Goal: Download file/media

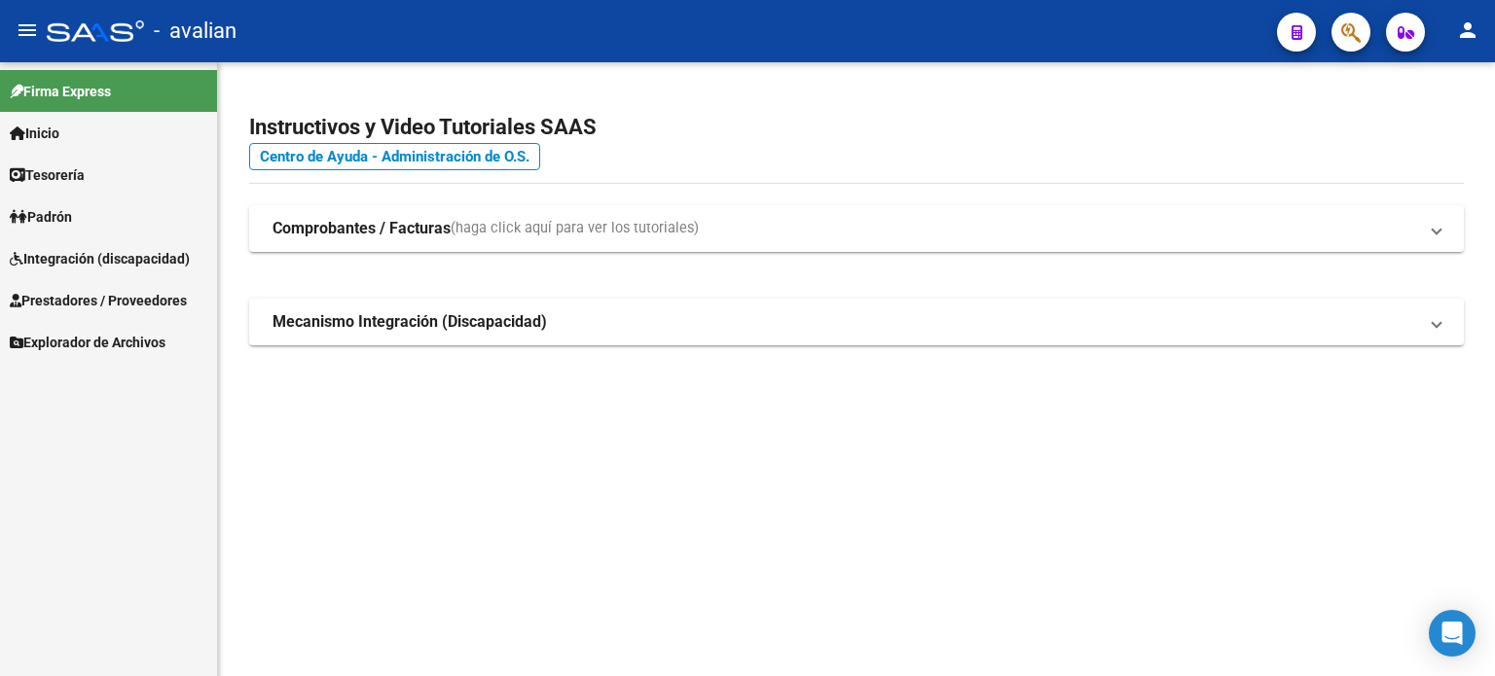
click at [47, 216] on span "Padrón" at bounding box center [41, 216] width 62 height 21
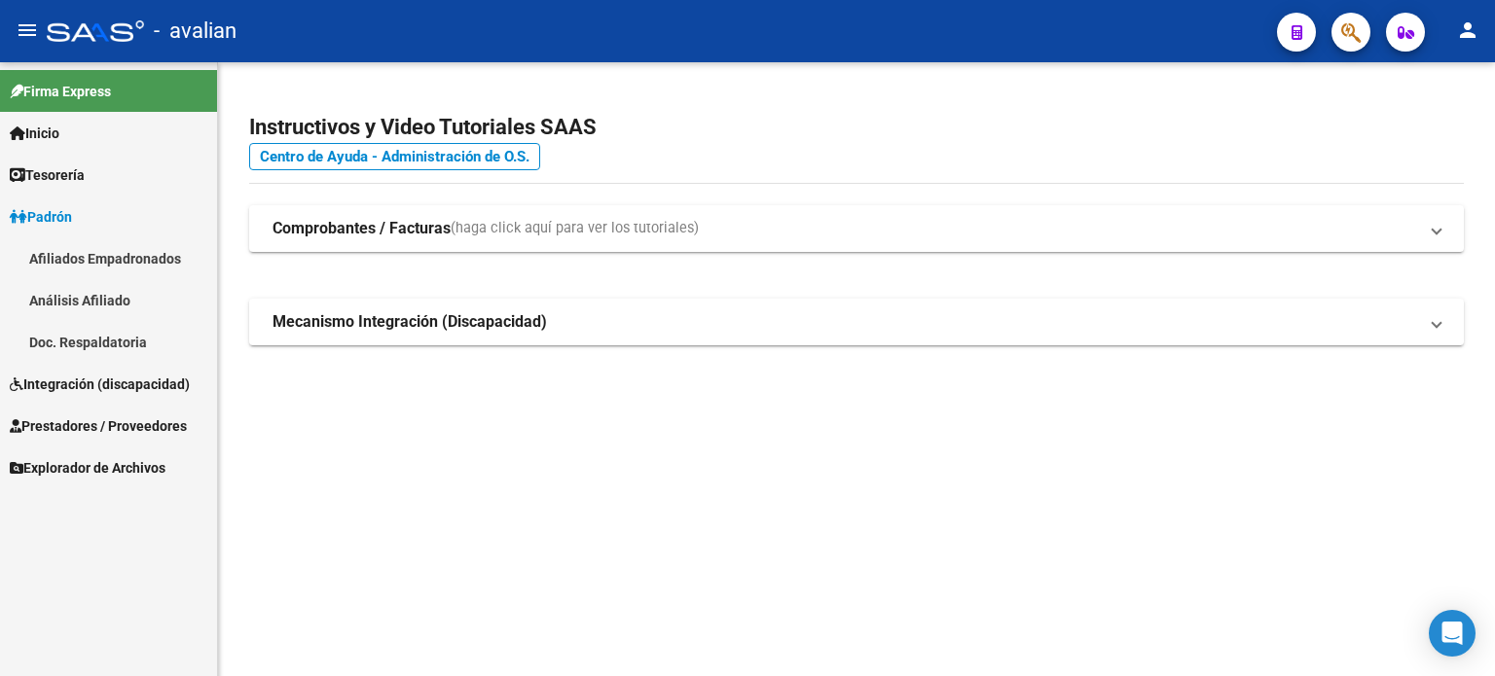
click at [56, 220] on span "Padrón" at bounding box center [41, 216] width 62 height 21
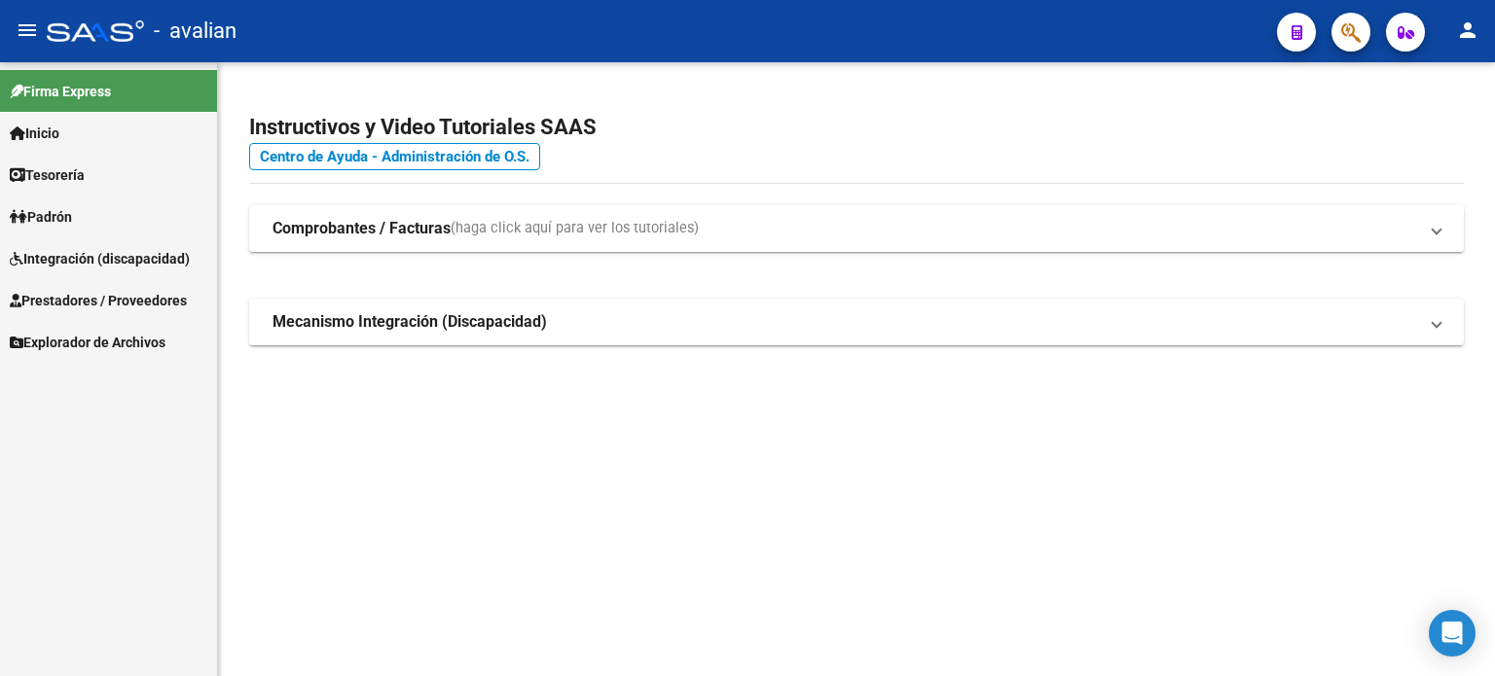
click at [99, 264] on span "Integración (discapacidad)" at bounding box center [100, 258] width 180 height 21
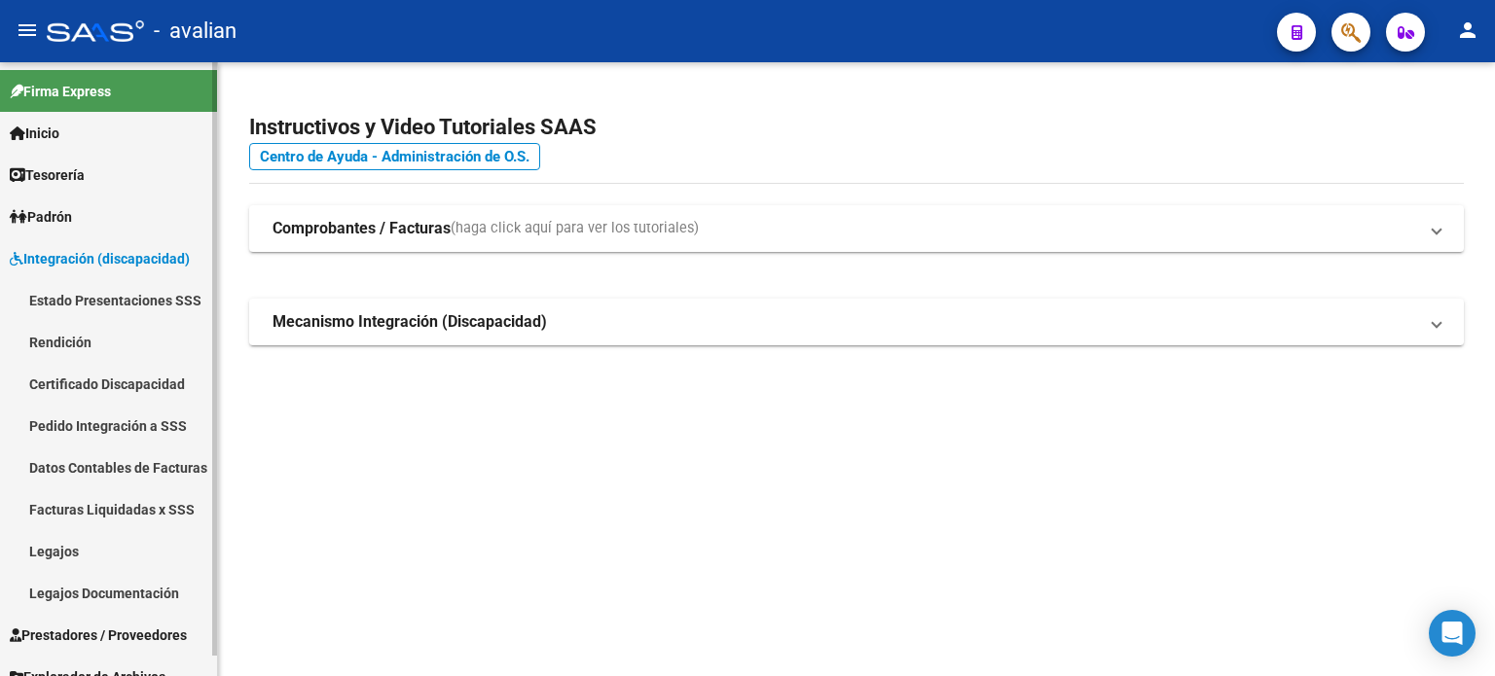
click at [104, 556] on link "Legajos" at bounding box center [108, 551] width 217 height 42
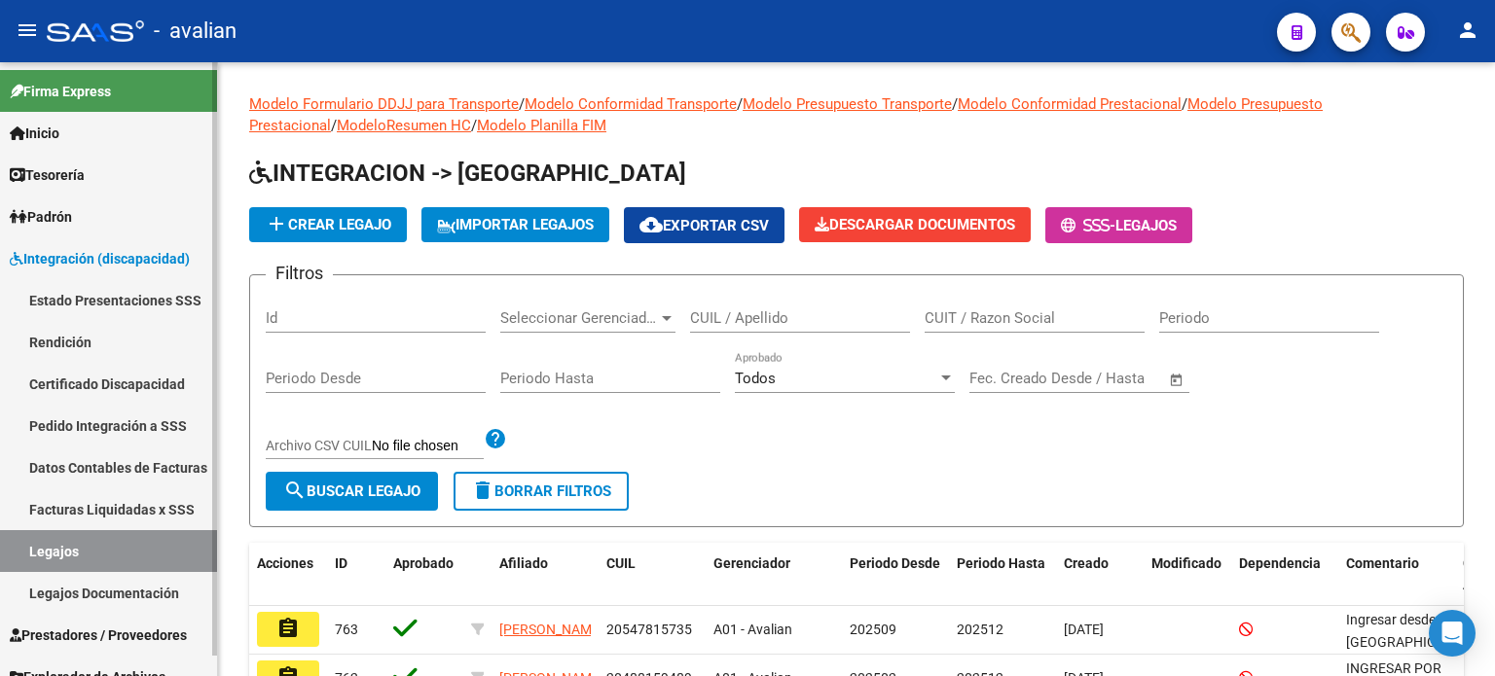
click at [117, 596] on link "Legajos Documentación" at bounding box center [108, 593] width 217 height 42
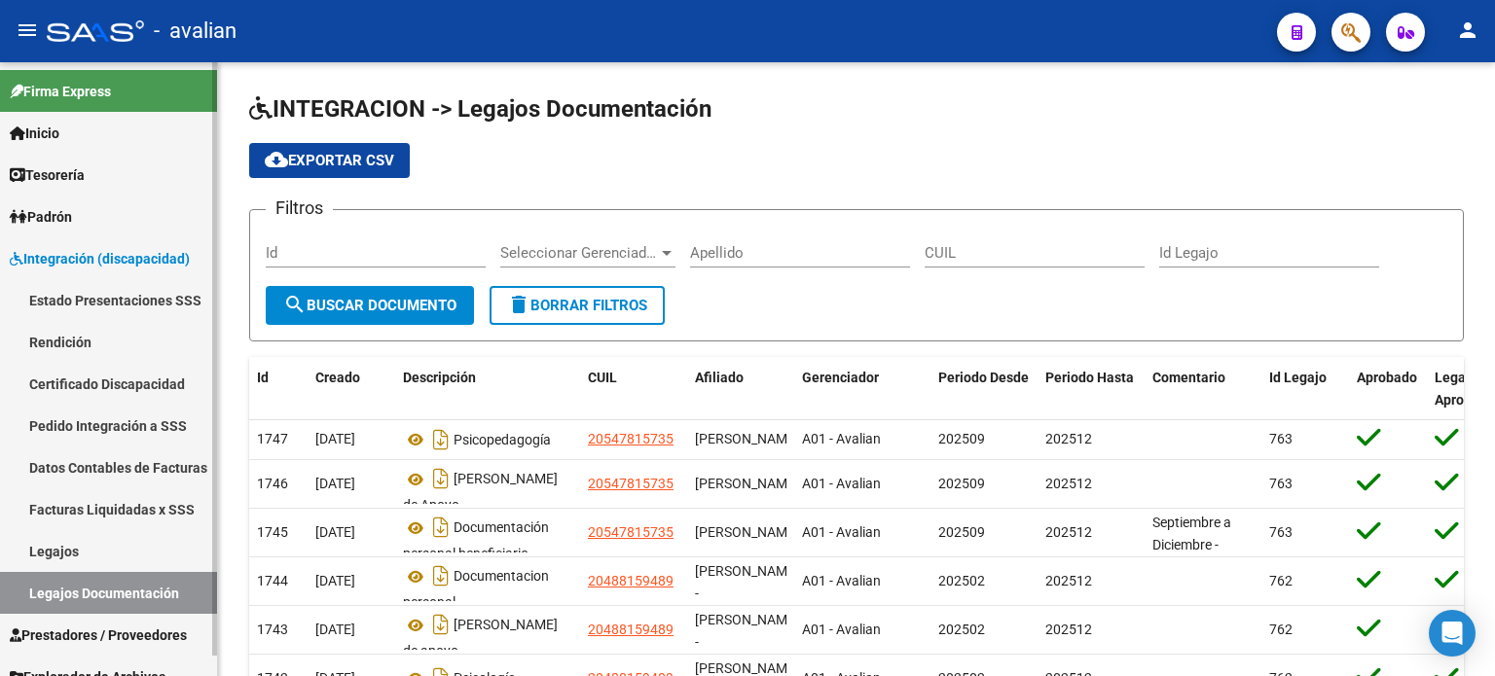
click at [136, 544] on link "Legajos" at bounding box center [108, 551] width 217 height 42
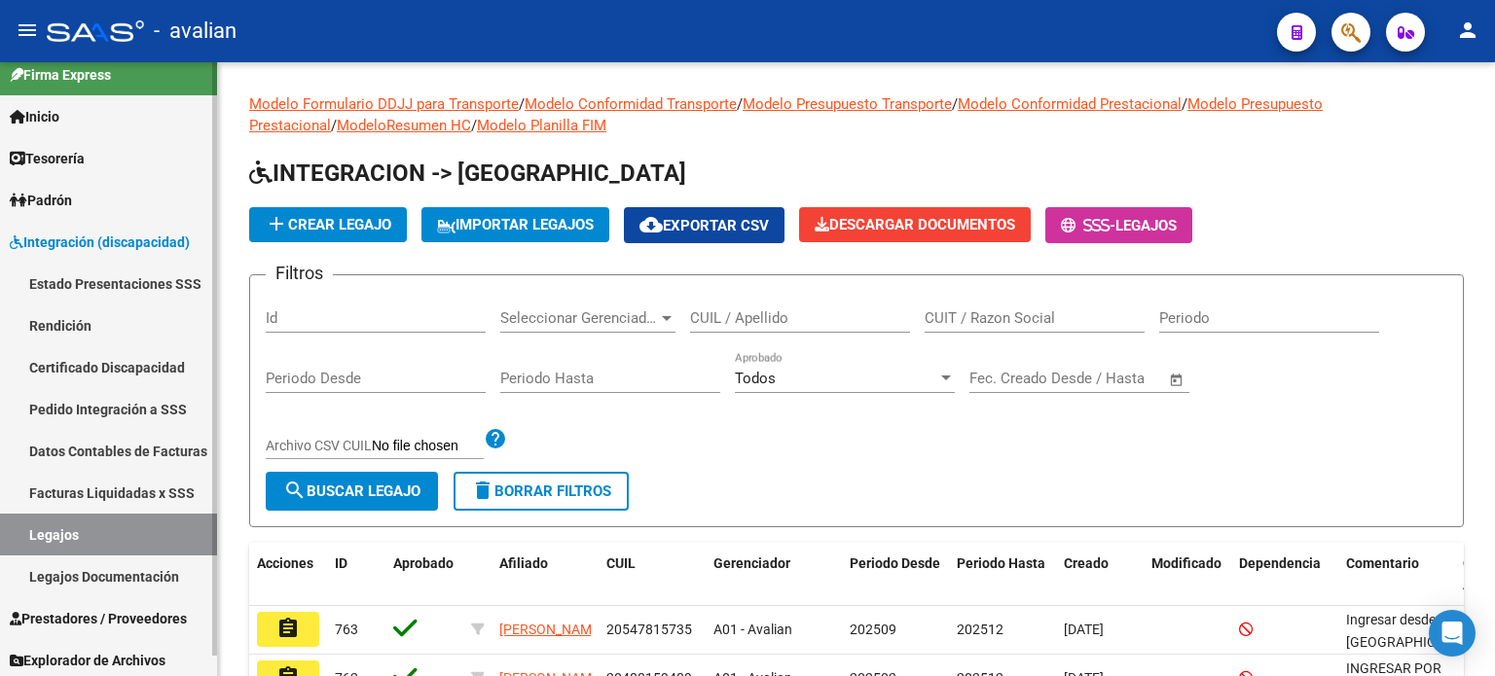
scroll to position [20, 0]
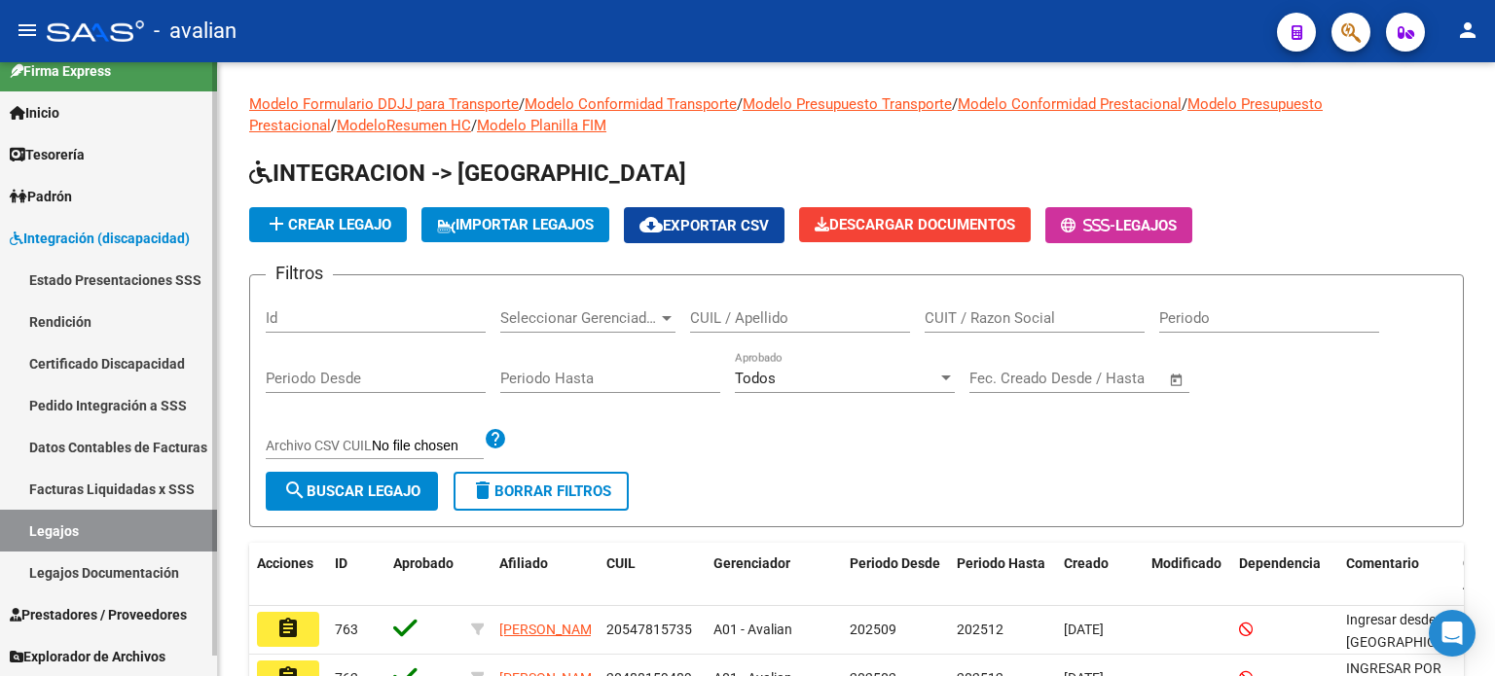
click at [113, 282] on link "Estado Presentaciones SSS" at bounding box center [108, 280] width 217 height 42
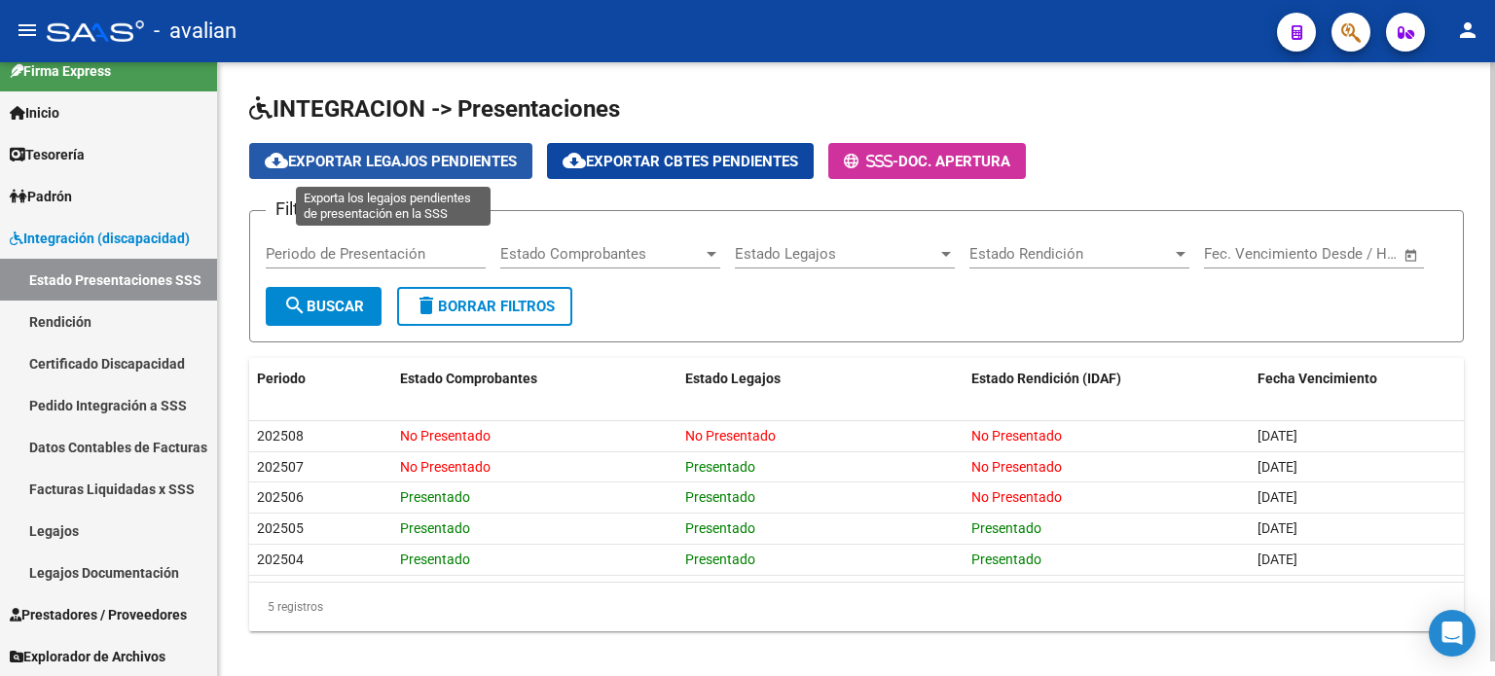
click at [478, 149] on button "cloud_download Exportar Legajos Pendientes" at bounding box center [390, 161] width 283 height 36
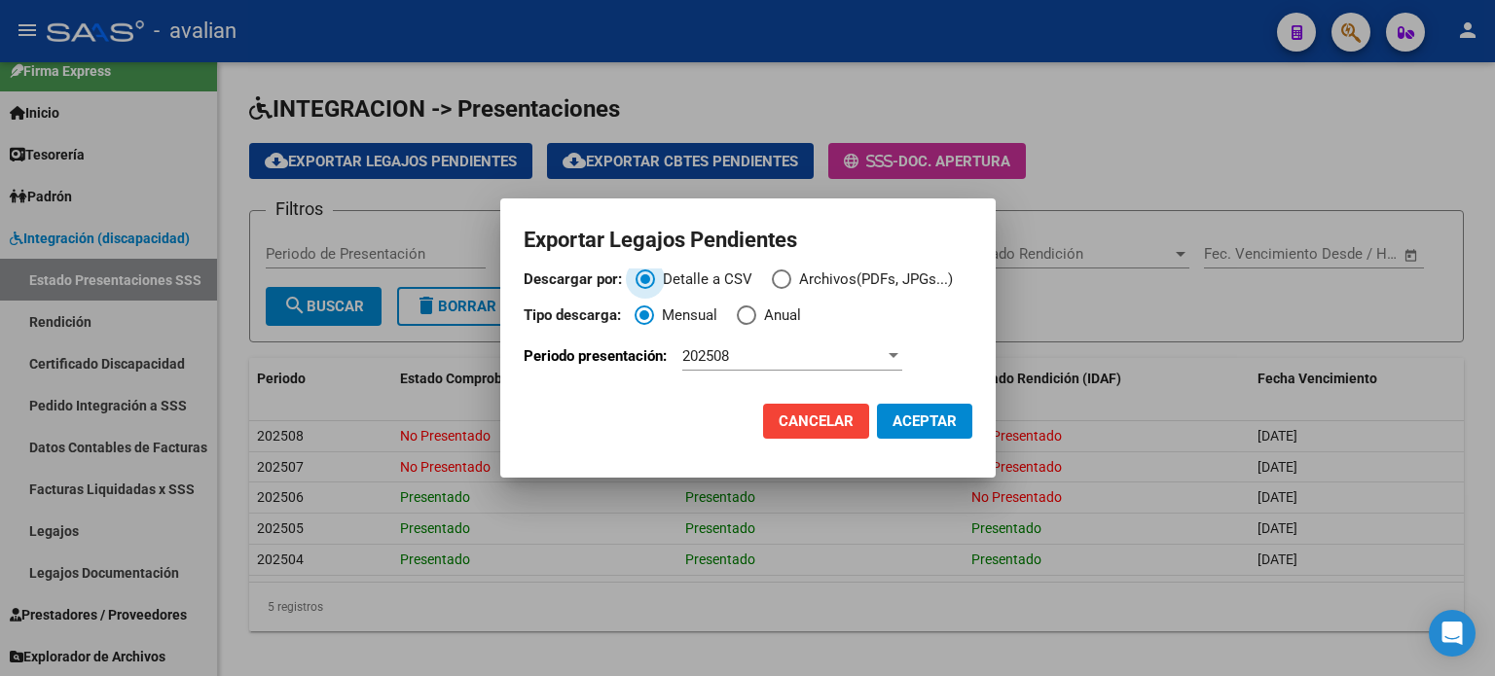
click at [768, 280] on label "Detalle a CSV" at bounding box center [703, 280] width 136 height 22
click at [655, 280] on input "Detalle a CSV" at bounding box center [644, 279] width 19 height 19
click at [777, 278] on span "Descargar por:" at bounding box center [781, 279] width 19 height 19
click at [777, 278] on input "Archivos(PDFs, JPGs...)" at bounding box center [781, 279] width 19 height 19
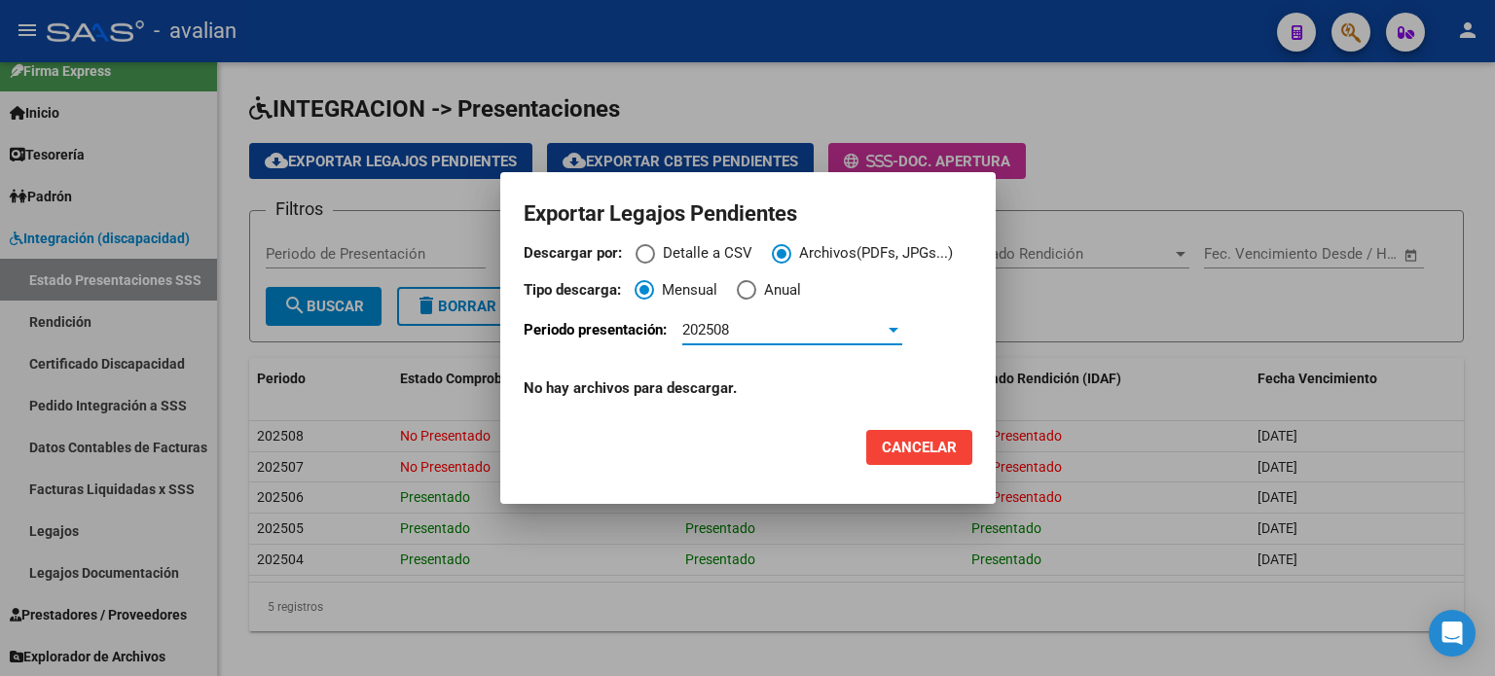
click at [806, 334] on div "202508" at bounding box center [783, 330] width 202 height 18
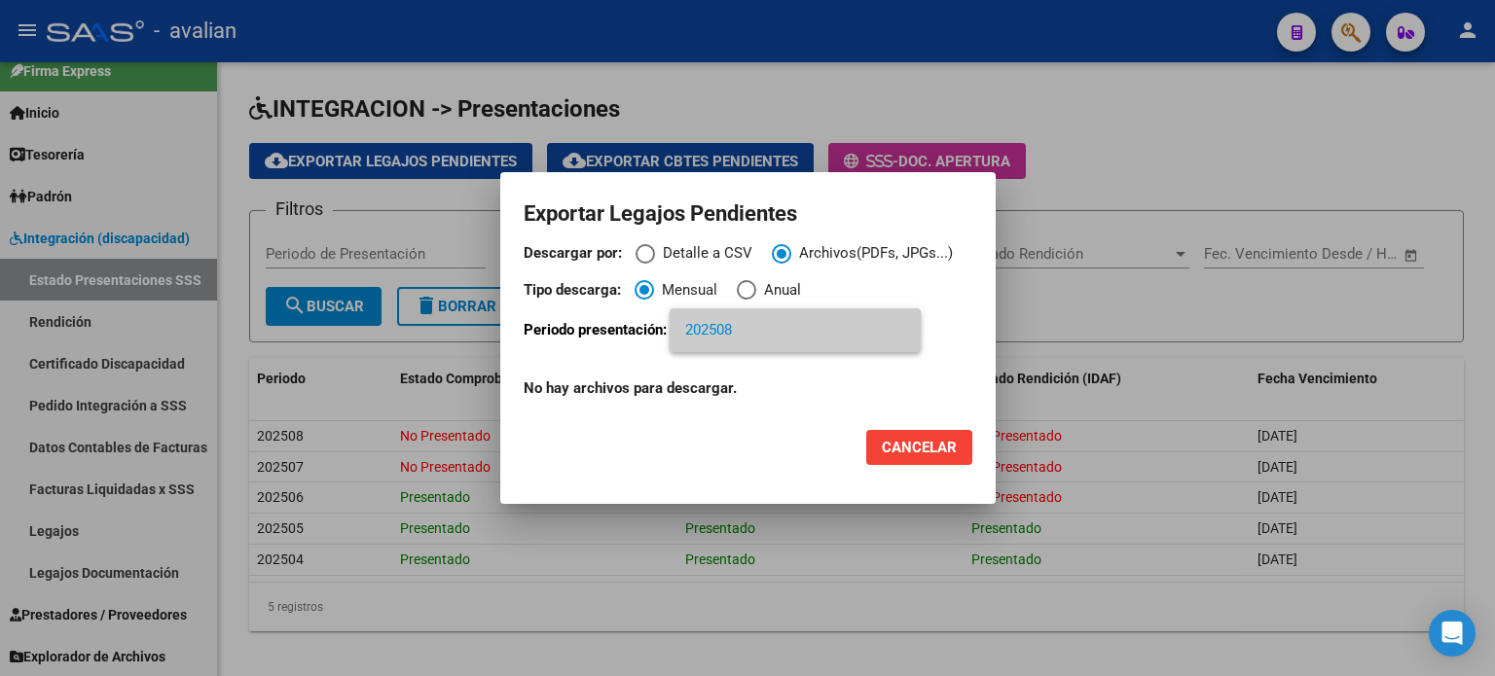
click at [942, 328] on div at bounding box center [747, 338] width 1495 height 676
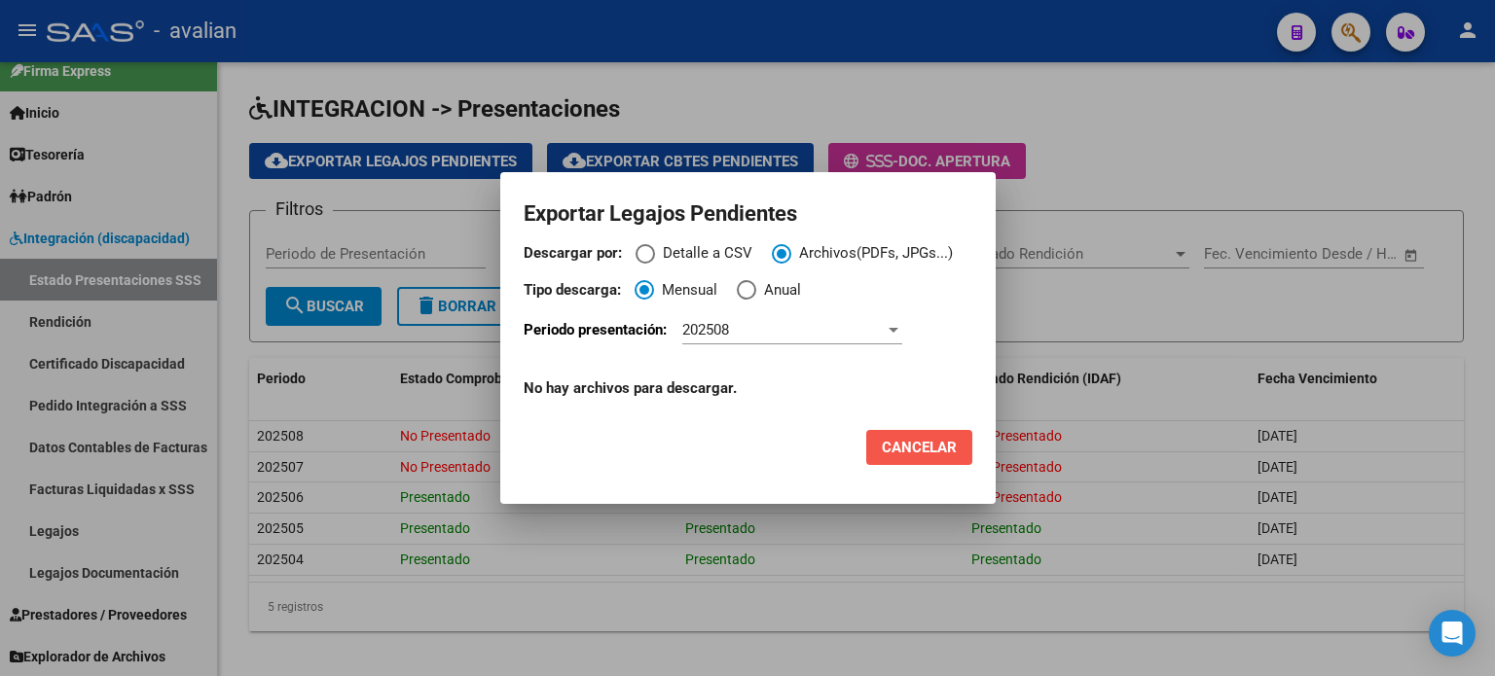
click at [920, 456] on button "Cancelar" at bounding box center [919, 447] width 106 height 35
